Goal: Navigation & Orientation: Find specific page/section

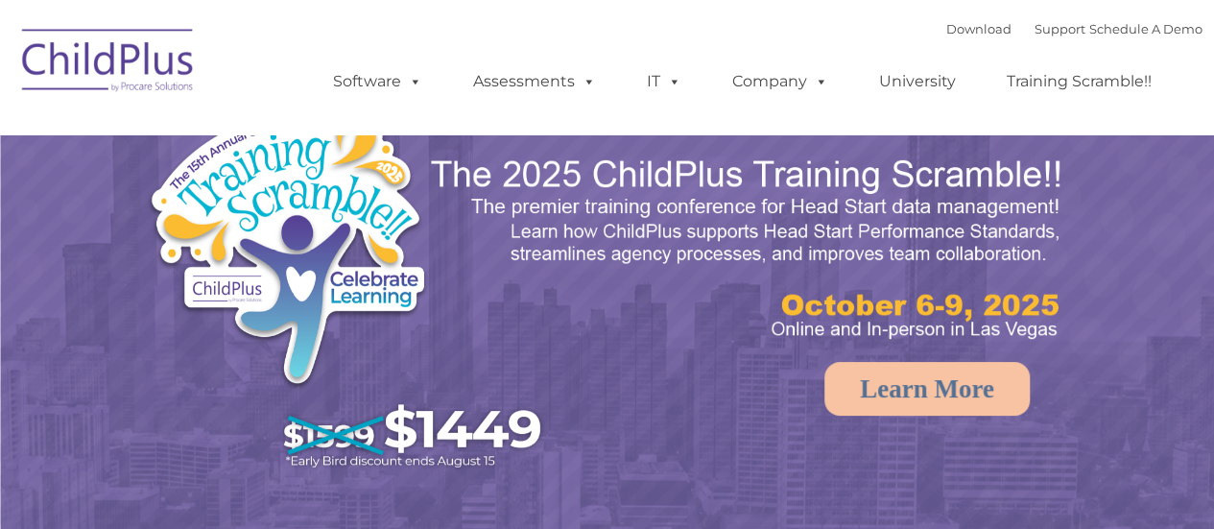
select select "MEDIUM"
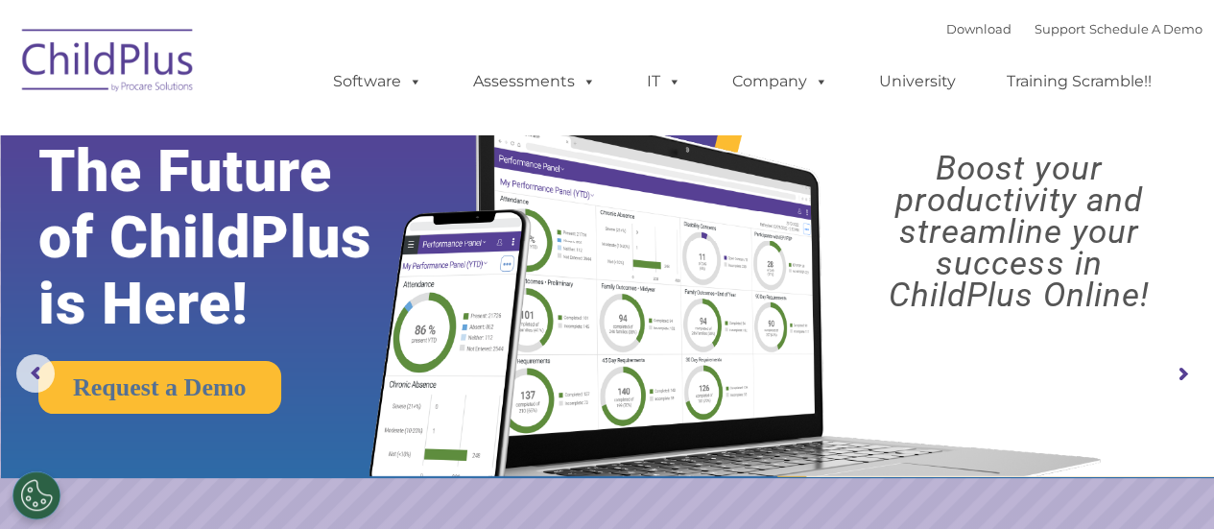
click at [112, 80] on img at bounding box center [108, 63] width 192 height 96
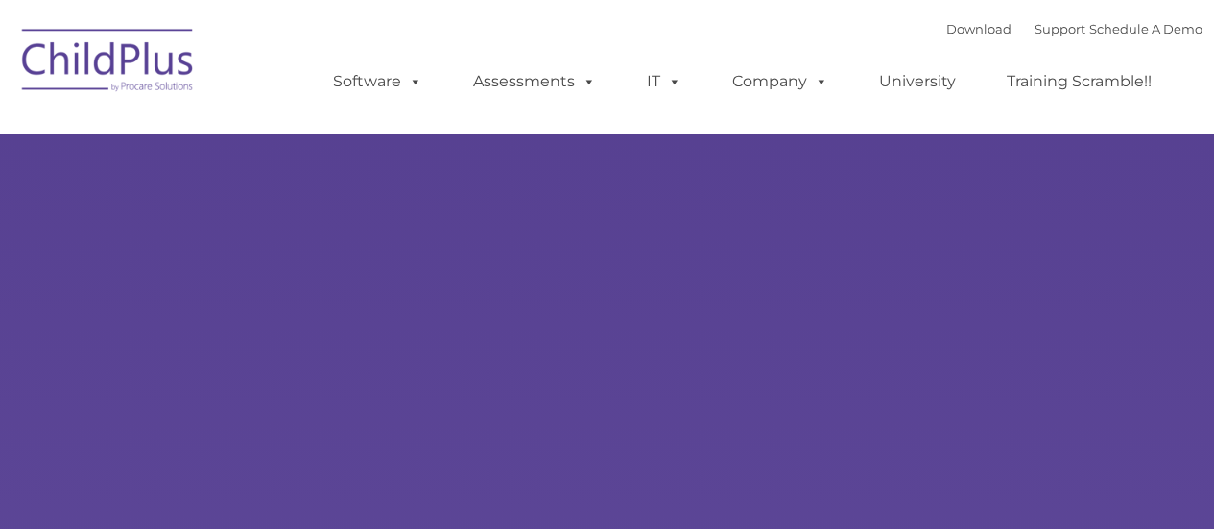
type input ""
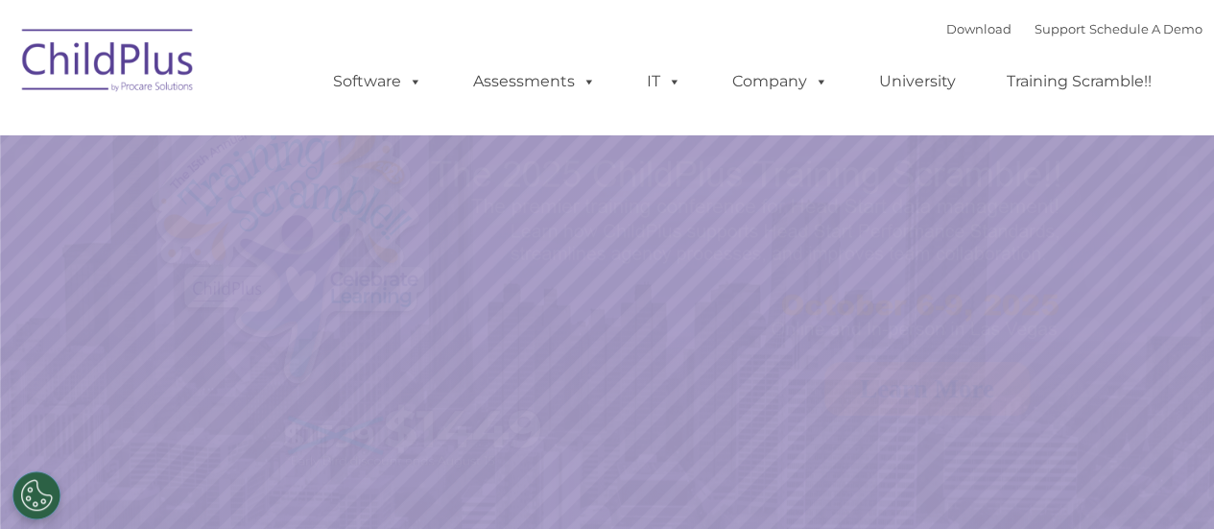
select select "MEDIUM"
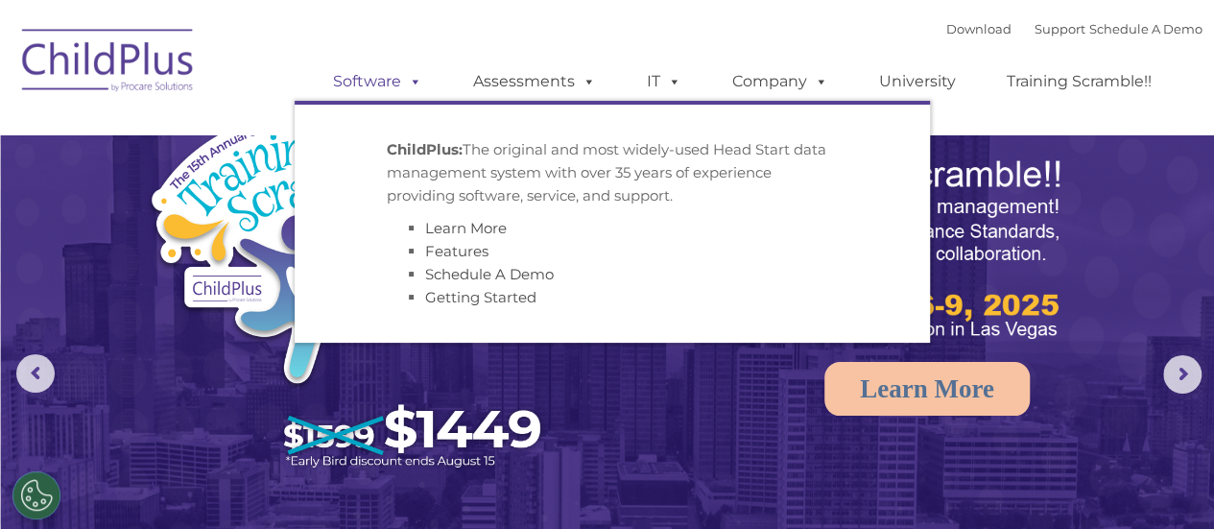
click at [392, 87] on link "Software" at bounding box center [378, 81] width 128 height 38
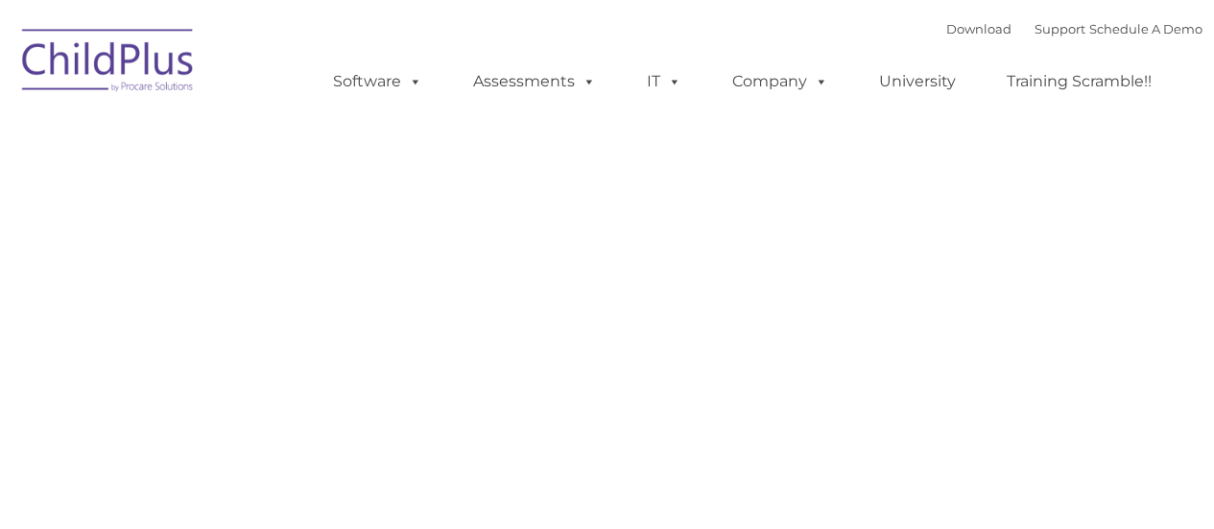
type input ""
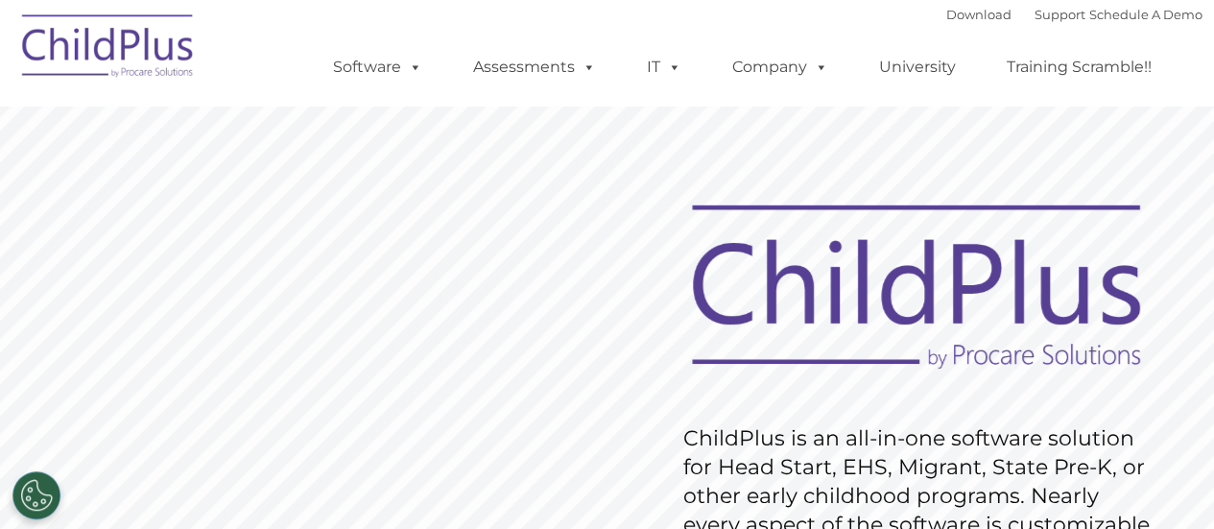
click at [140, 30] on img at bounding box center [108, 49] width 192 height 96
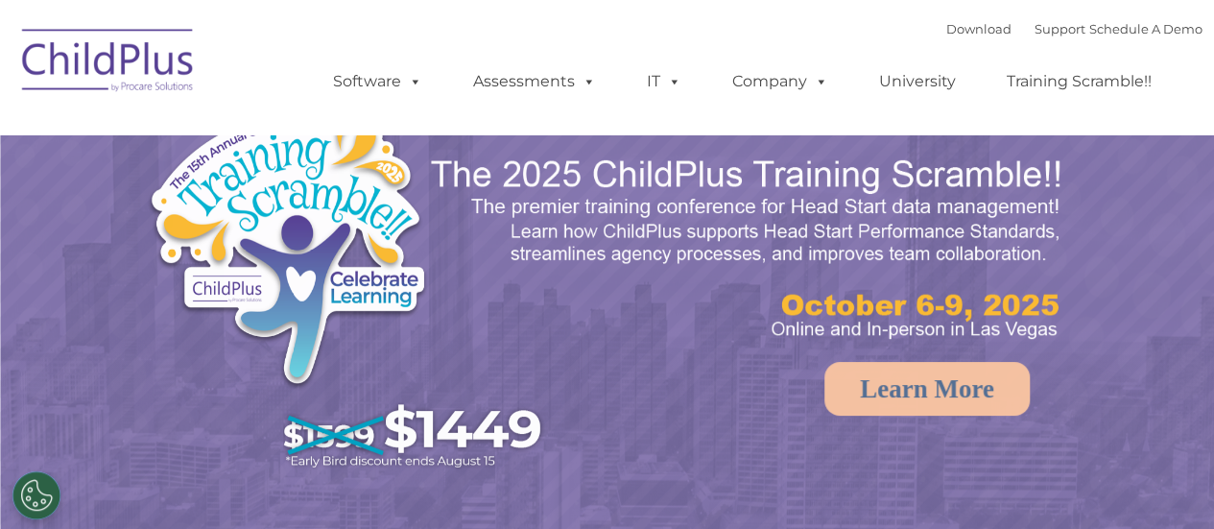
select select "MEDIUM"
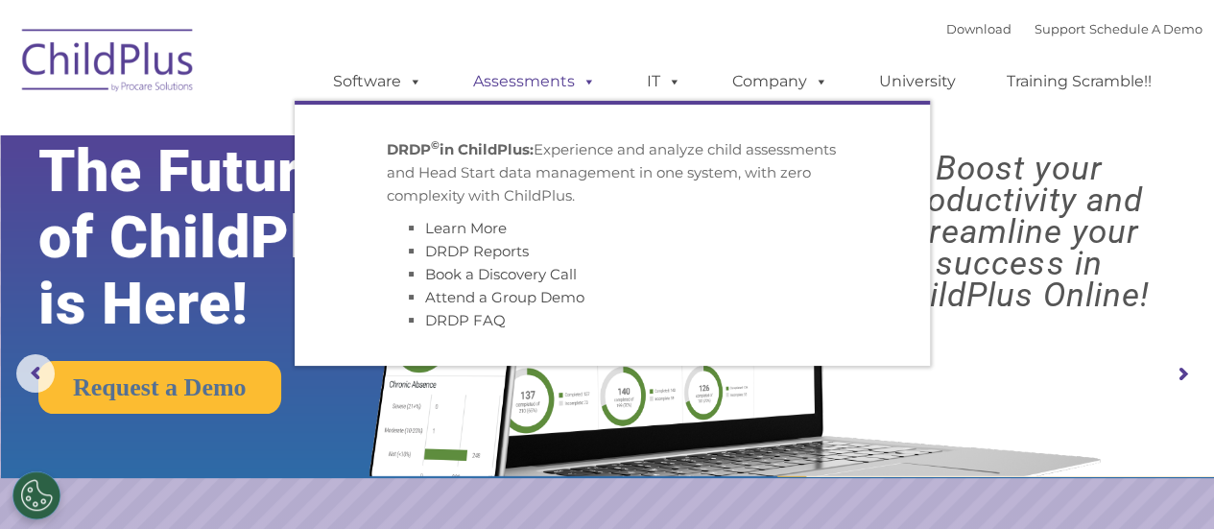
click at [534, 89] on link "Assessments" at bounding box center [534, 81] width 161 height 38
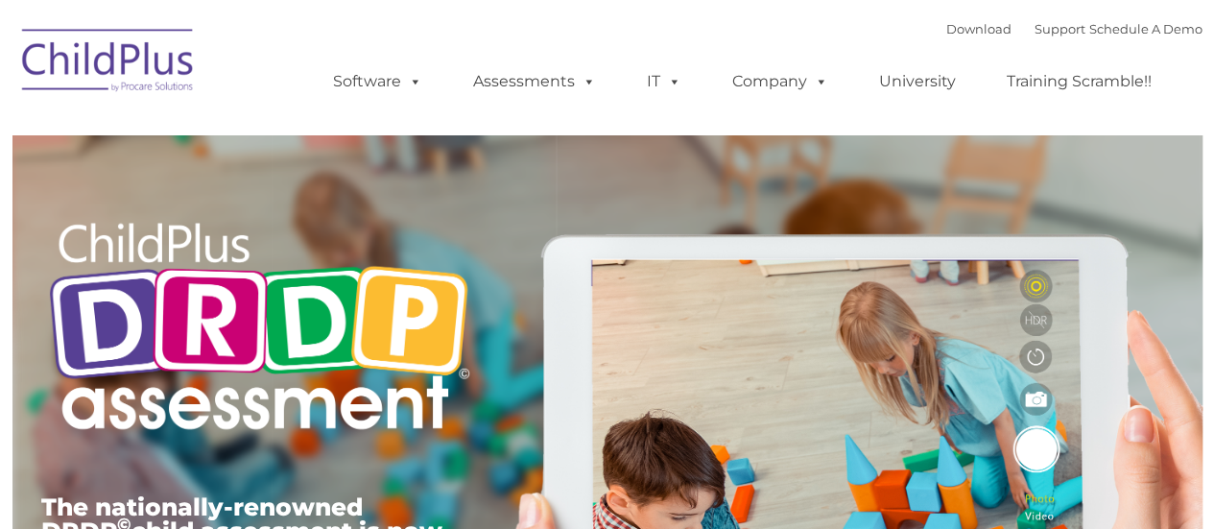
type input ""
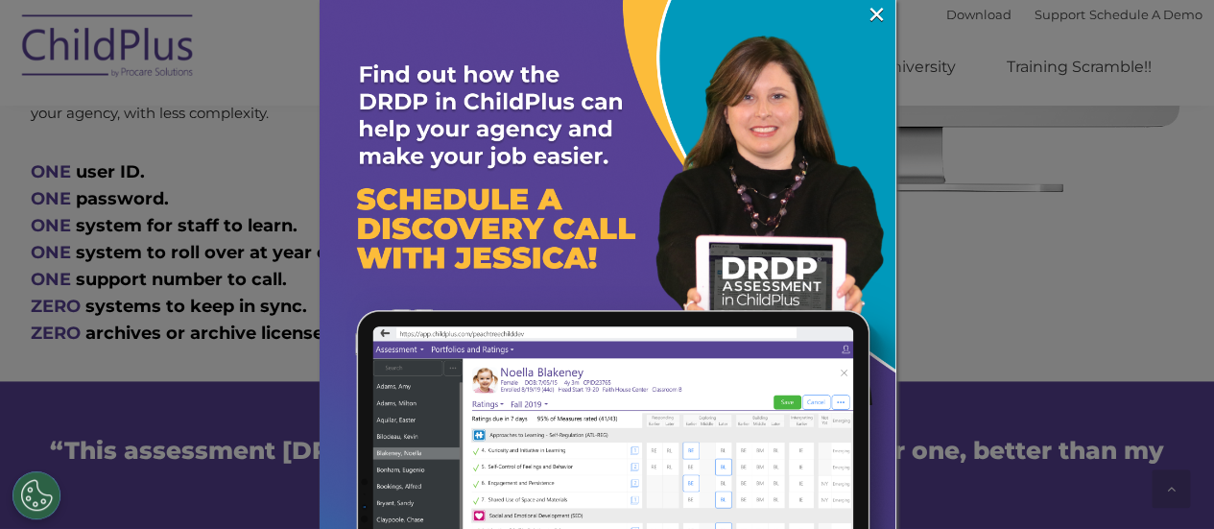
scroll to position [1155, 0]
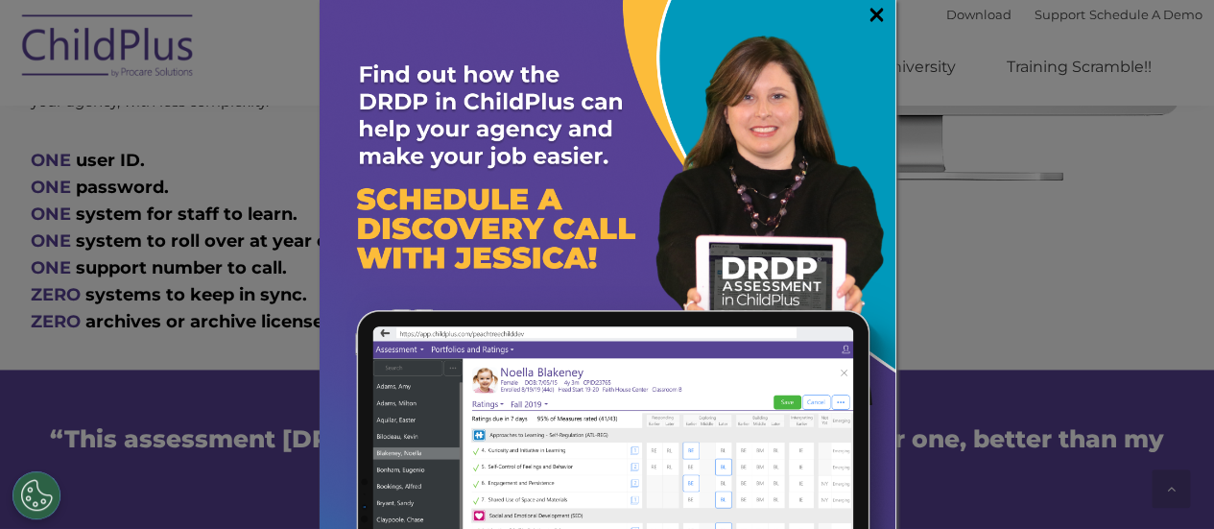
click at [865, 24] on link "×" at bounding box center [876, 14] width 22 height 19
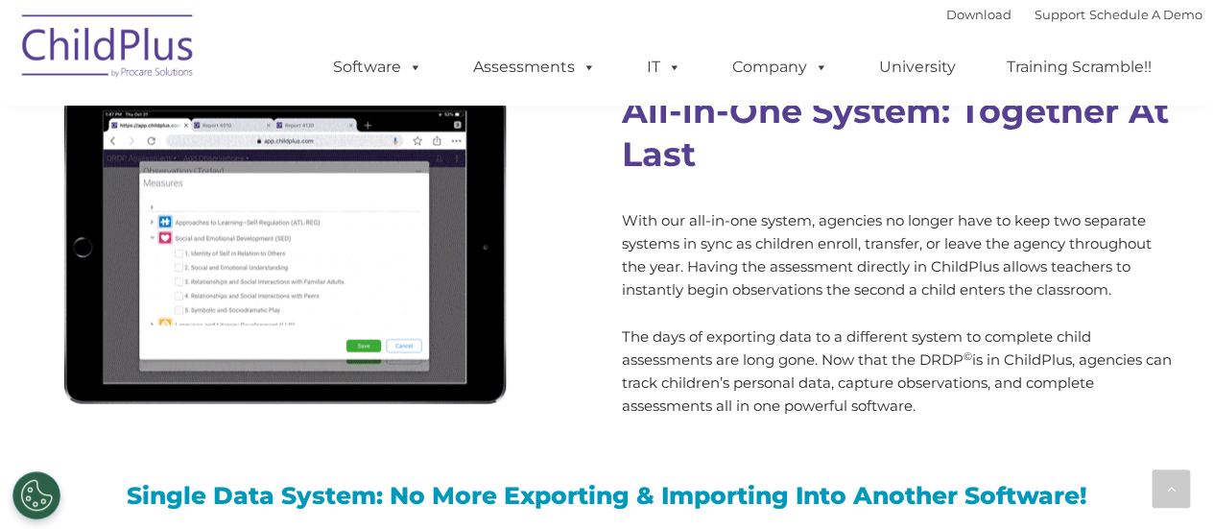
scroll to position [0, 0]
